Goal: Find specific page/section: Locate item on page

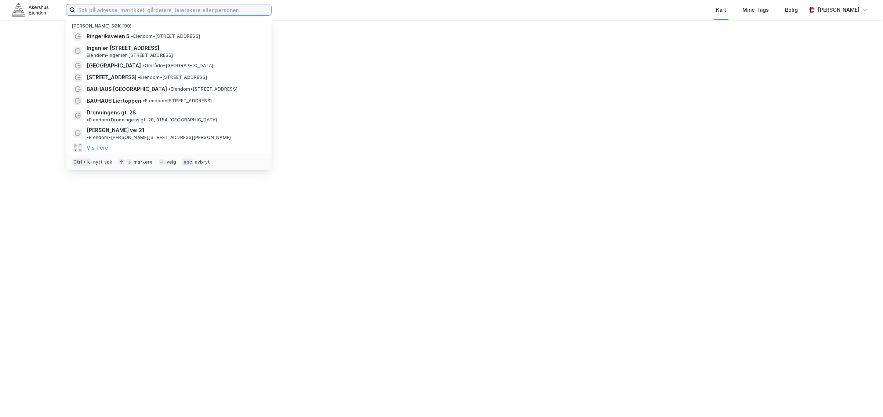
click at [174, 12] on input at bounding box center [173, 9] width 196 height 11
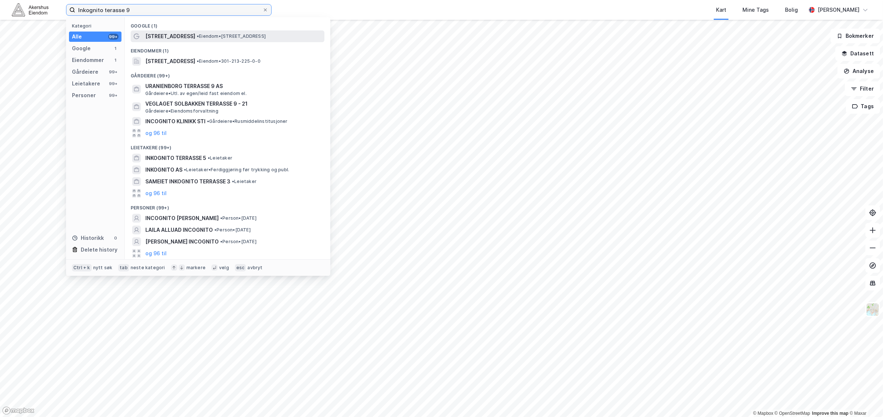
type input "Inkognito terasse 9"
click at [203, 39] on span "• Eiendom • [STREET_ADDRESS]" at bounding box center [231, 36] width 69 height 6
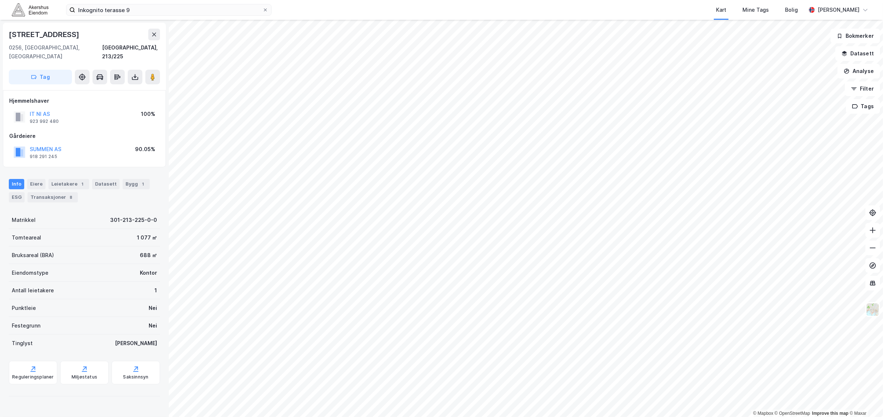
drag, startPoint x: 90, startPoint y: 37, endPoint x: 10, endPoint y: 37, distance: 80.4
click at [10, 37] on div "[STREET_ADDRESS]" at bounding box center [84, 35] width 151 height 12
copy div "[STREET_ADDRESS]"
